Goal: Participate in discussion: Engage in conversation with other users on a specific topic

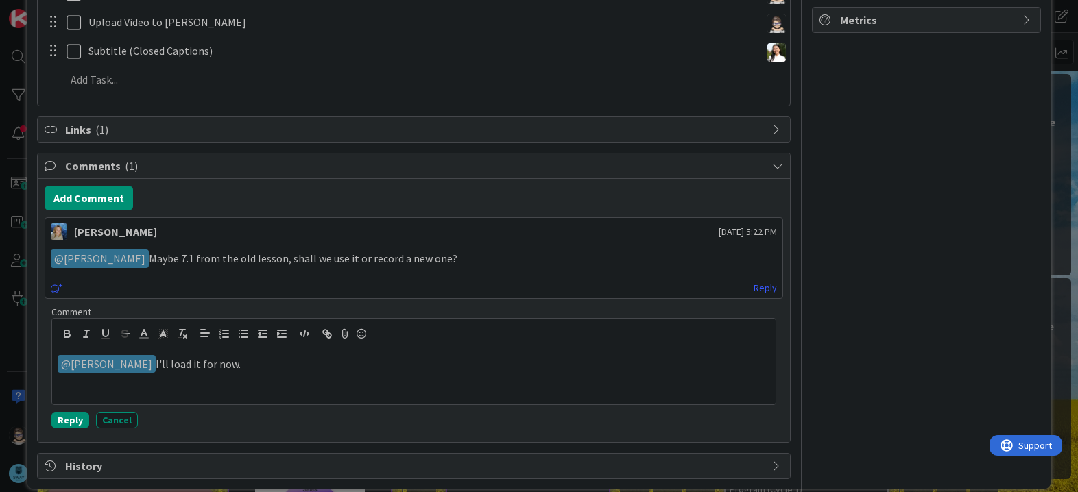
scroll to position [464, 0]
click at [71, 421] on button "Reply" at bounding box center [70, 419] width 38 height 16
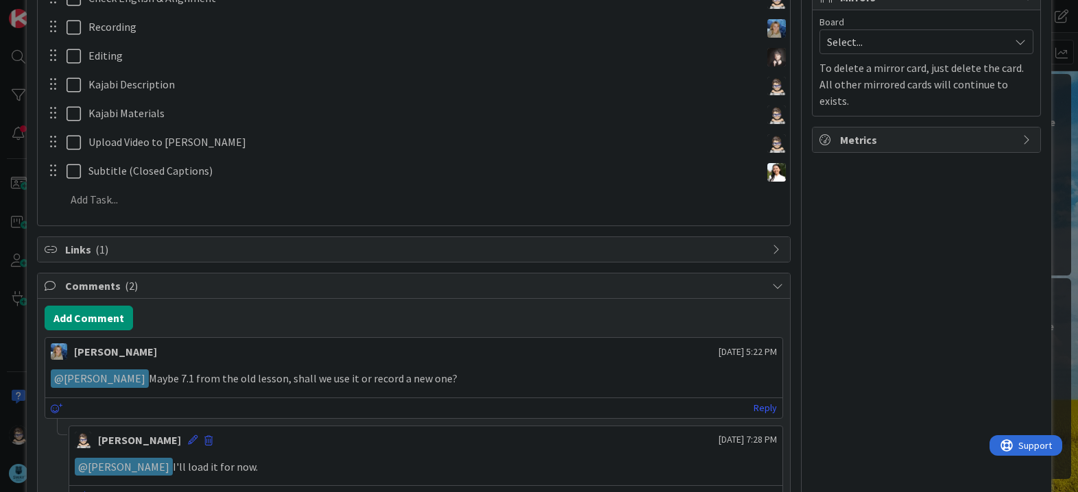
scroll to position [0, 0]
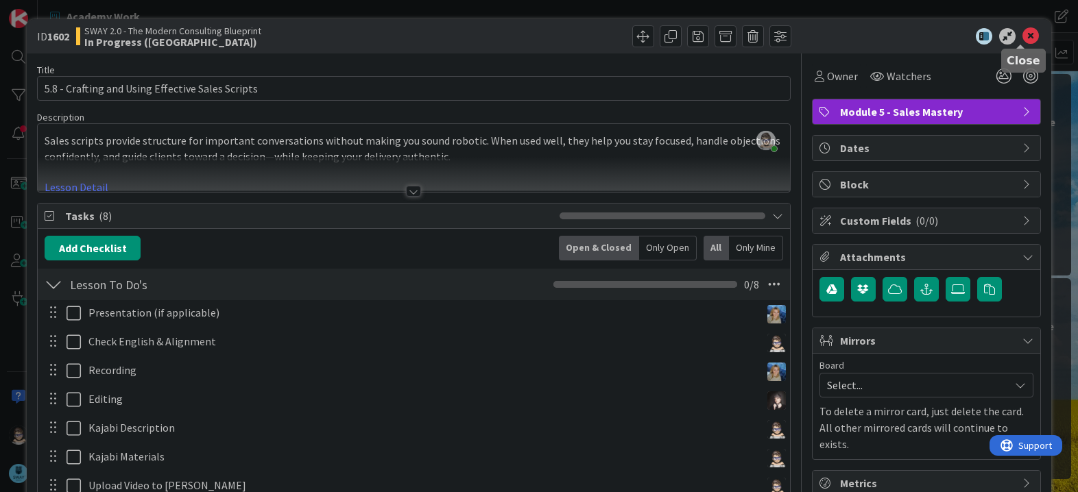
click at [1022, 41] on icon at bounding box center [1030, 36] width 16 height 16
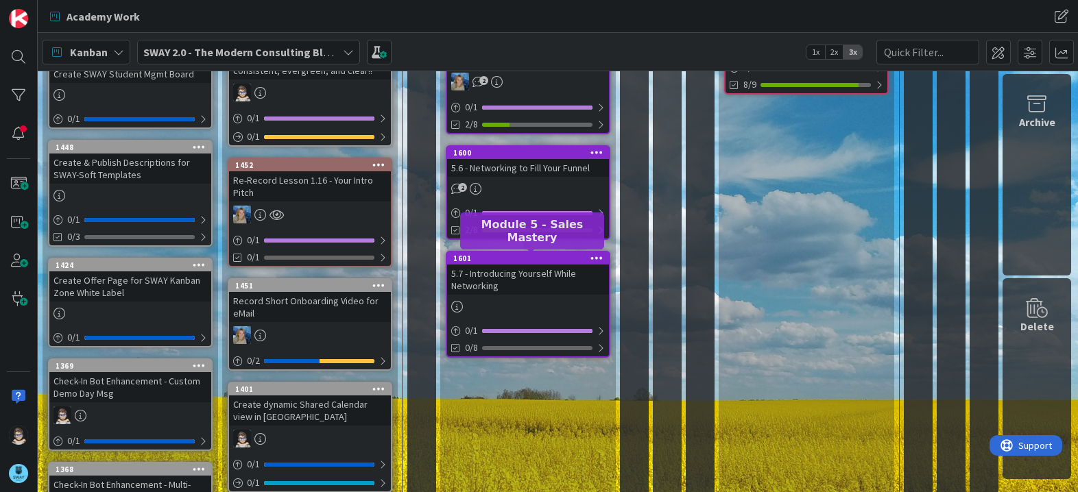
click at [531, 262] on div "1601" at bounding box center [531, 259] width 156 height 10
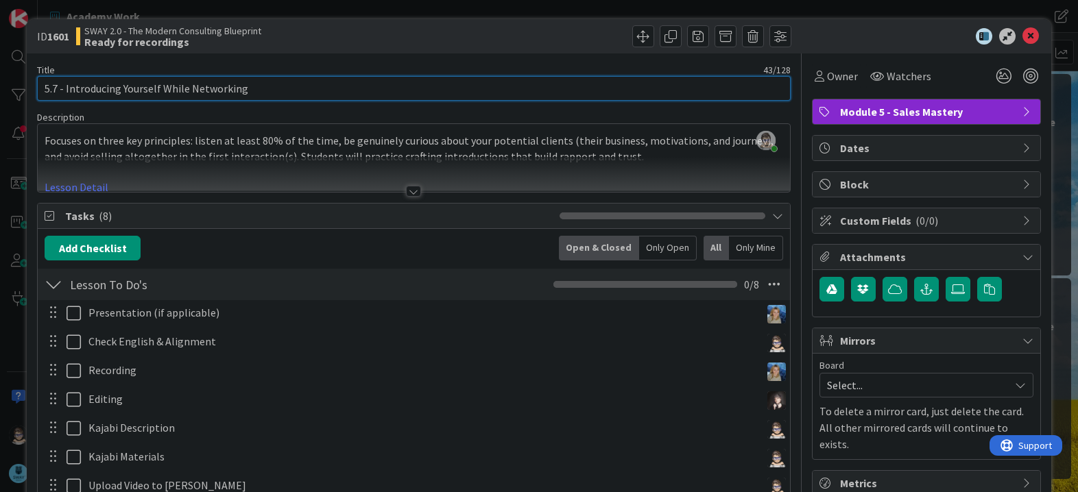
drag, startPoint x: 268, startPoint y: 90, endPoint x: 67, endPoint y: 82, distance: 201.8
click at [67, 82] on input "5.7 - Introducing Yourself While Networking" at bounding box center [413, 88] width 753 height 25
paste input "erviewing as Your Sales Superpower"
type input "5.7 - Interviewing as Your Sales Superpower"
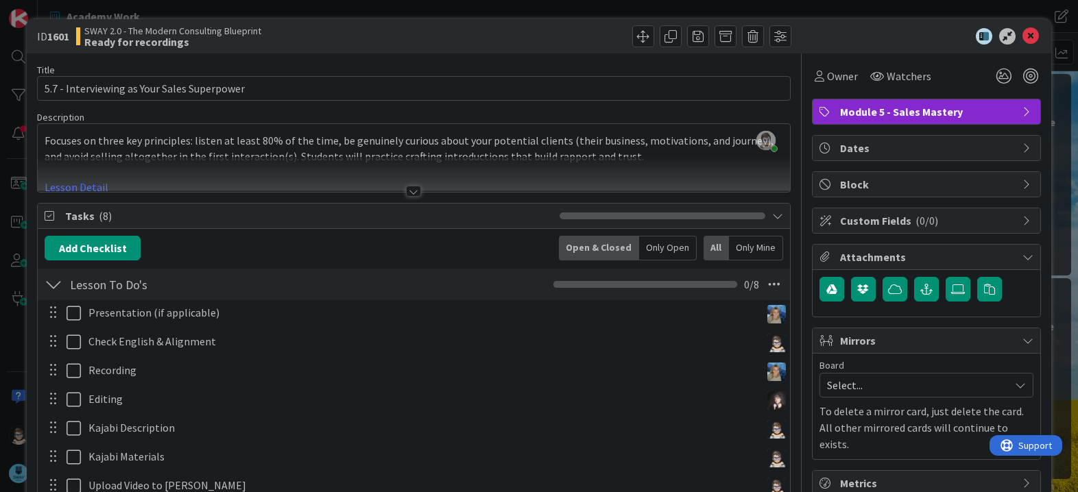
click at [407, 193] on div at bounding box center [413, 191] width 15 height 11
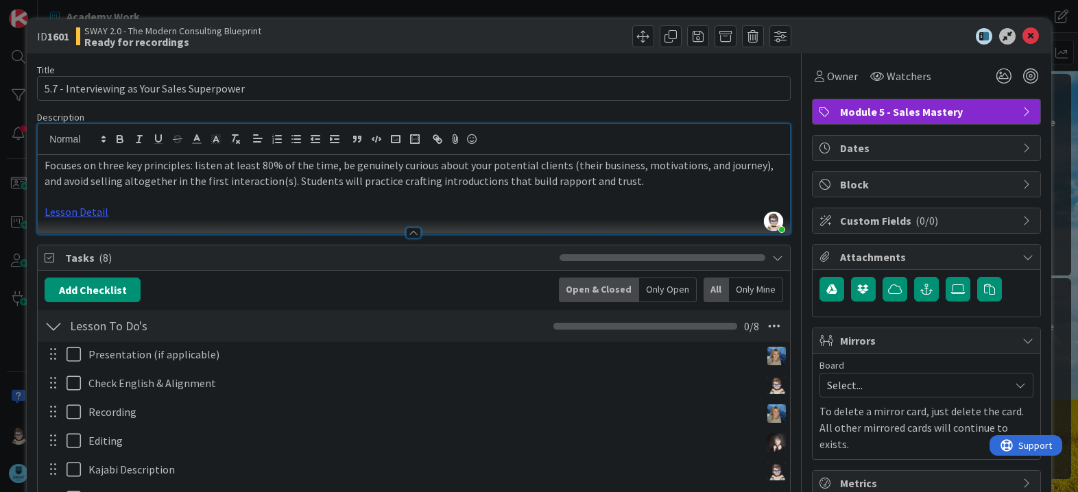
click at [421, 200] on p at bounding box center [414, 197] width 738 height 16
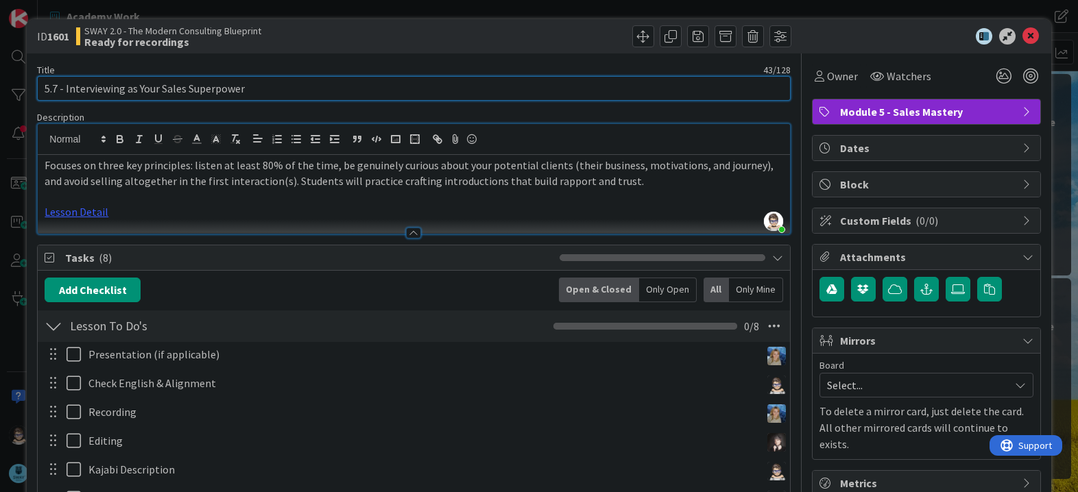
drag, startPoint x: 280, startPoint y: 87, endPoint x: 33, endPoint y: 82, distance: 246.9
click at [33, 82] on div "ID 1601 SWAY 2.0 - The Modern Consulting Blueprint Ready for recordings Title 4…" at bounding box center [539, 394] width 1024 height 751
click at [606, 93] on input "5.7 - Interviewing as Your Sales Superpower" at bounding box center [413, 88] width 753 height 25
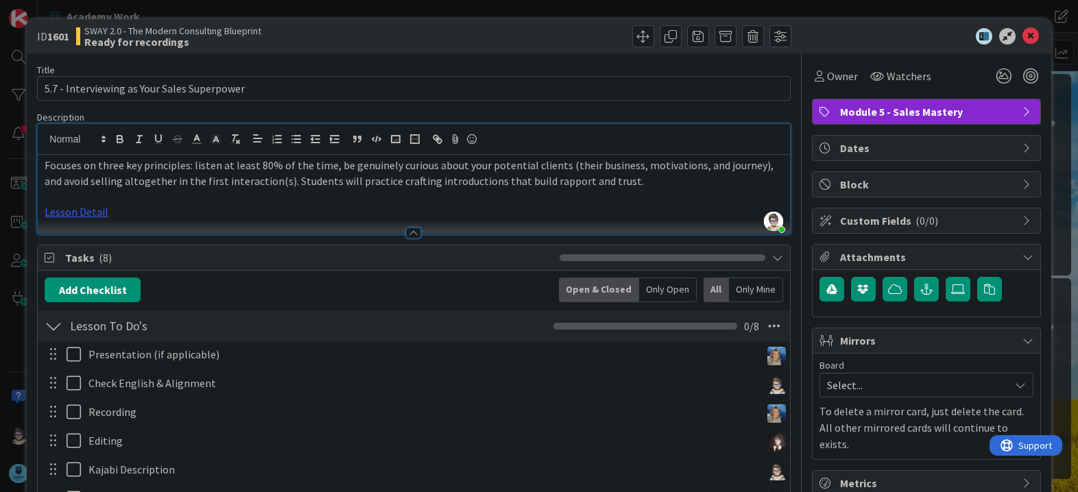
click at [826, 33] on div at bounding box center [919, 36] width 243 height 16
click at [1023, 38] on icon at bounding box center [1030, 36] width 16 height 16
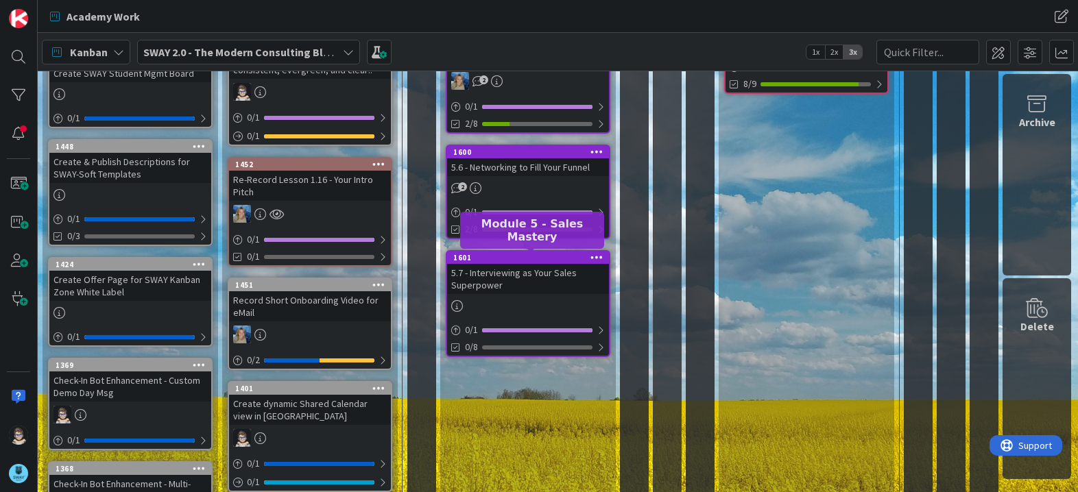
click at [539, 260] on div "1601" at bounding box center [531, 258] width 156 height 10
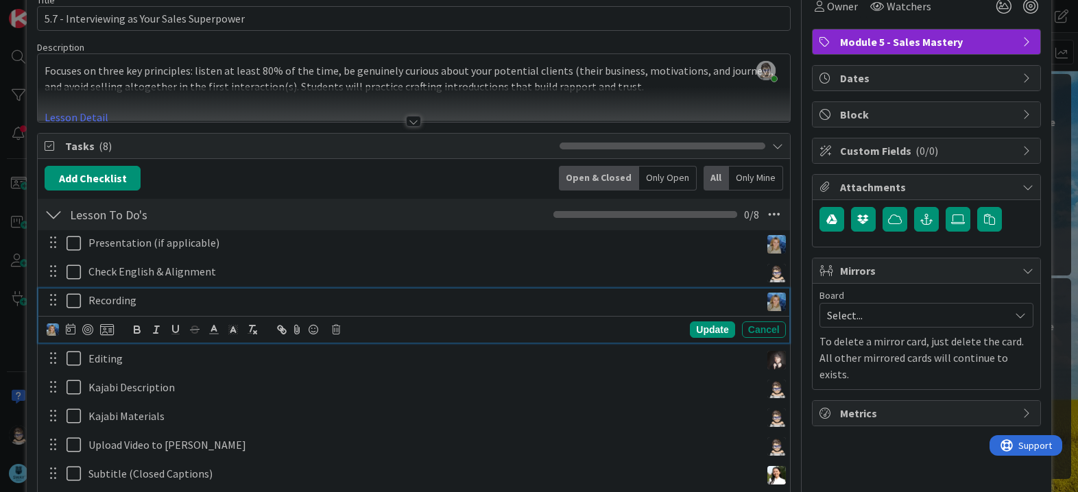
click at [155, 301] on p "Recording" at bounding box center [421, 301] width 667 height 16
click at [697, 331] on div "Update" at bounding box center [712, 330] width 45 height 16
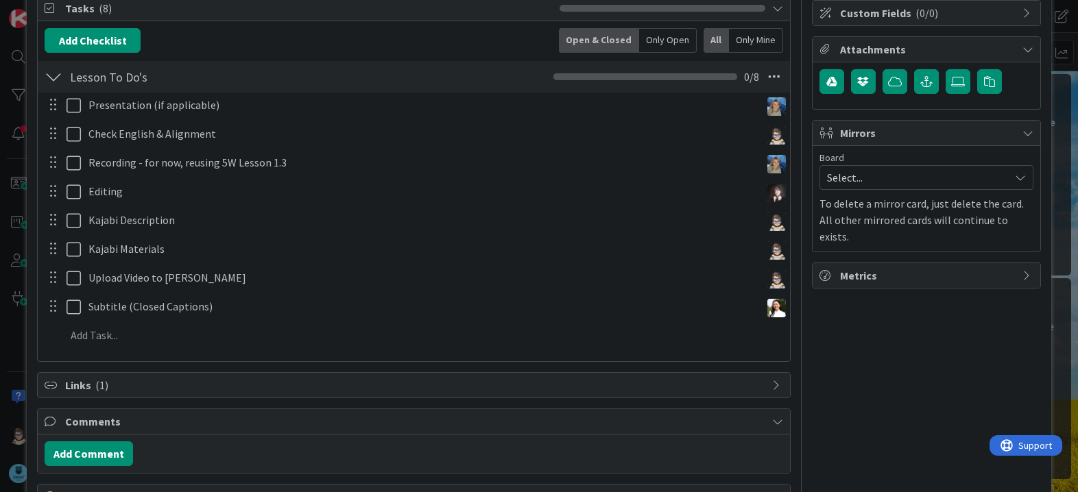
scroll to position [0, 0]
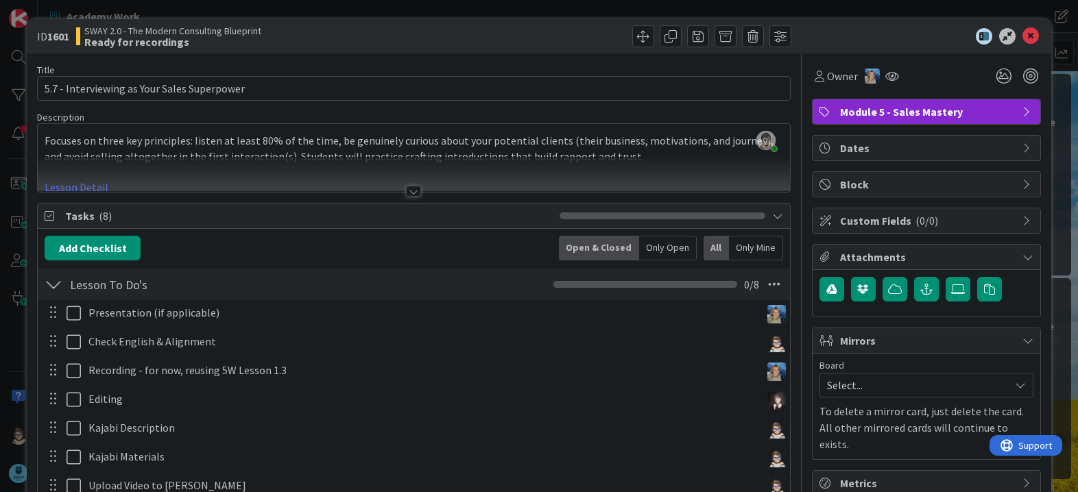
click at [408, 192] on div at bounding box center [413, 191] width 15 height 11
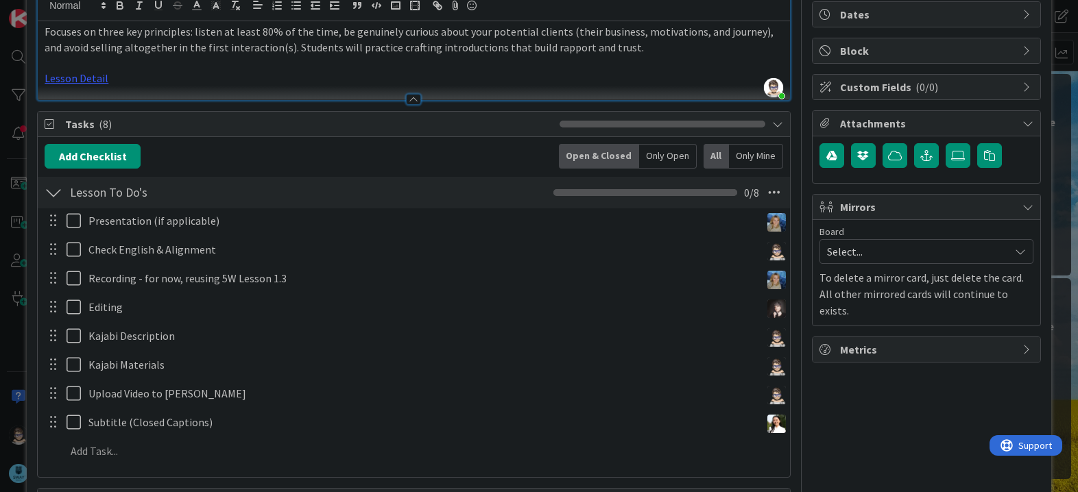
scroll to position [136, 0]
